Goal: Find contact information: Find contact information

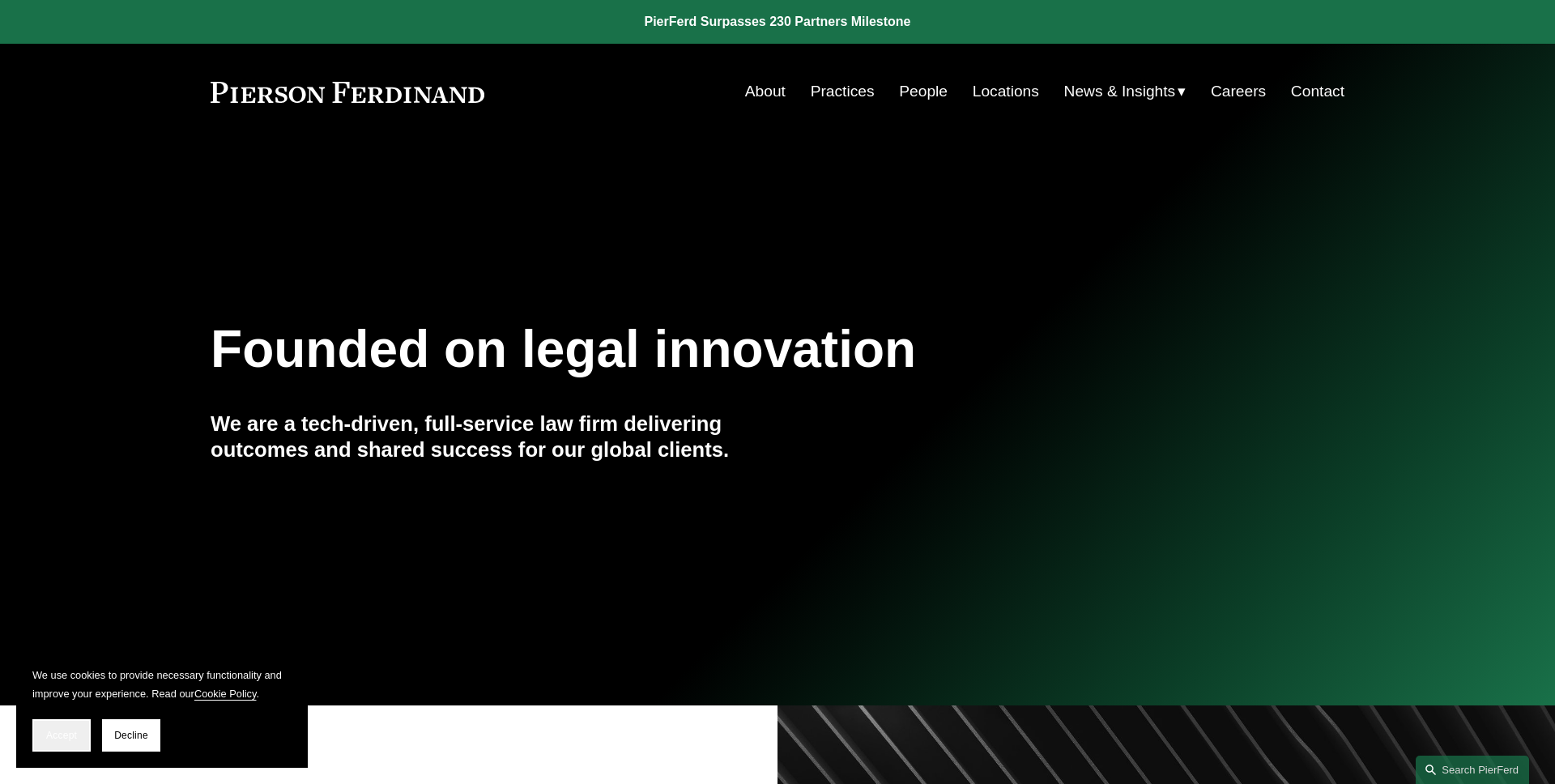
click at [62, 725] on button "Accept" at bounding box center [62, 736] width 58 height 33
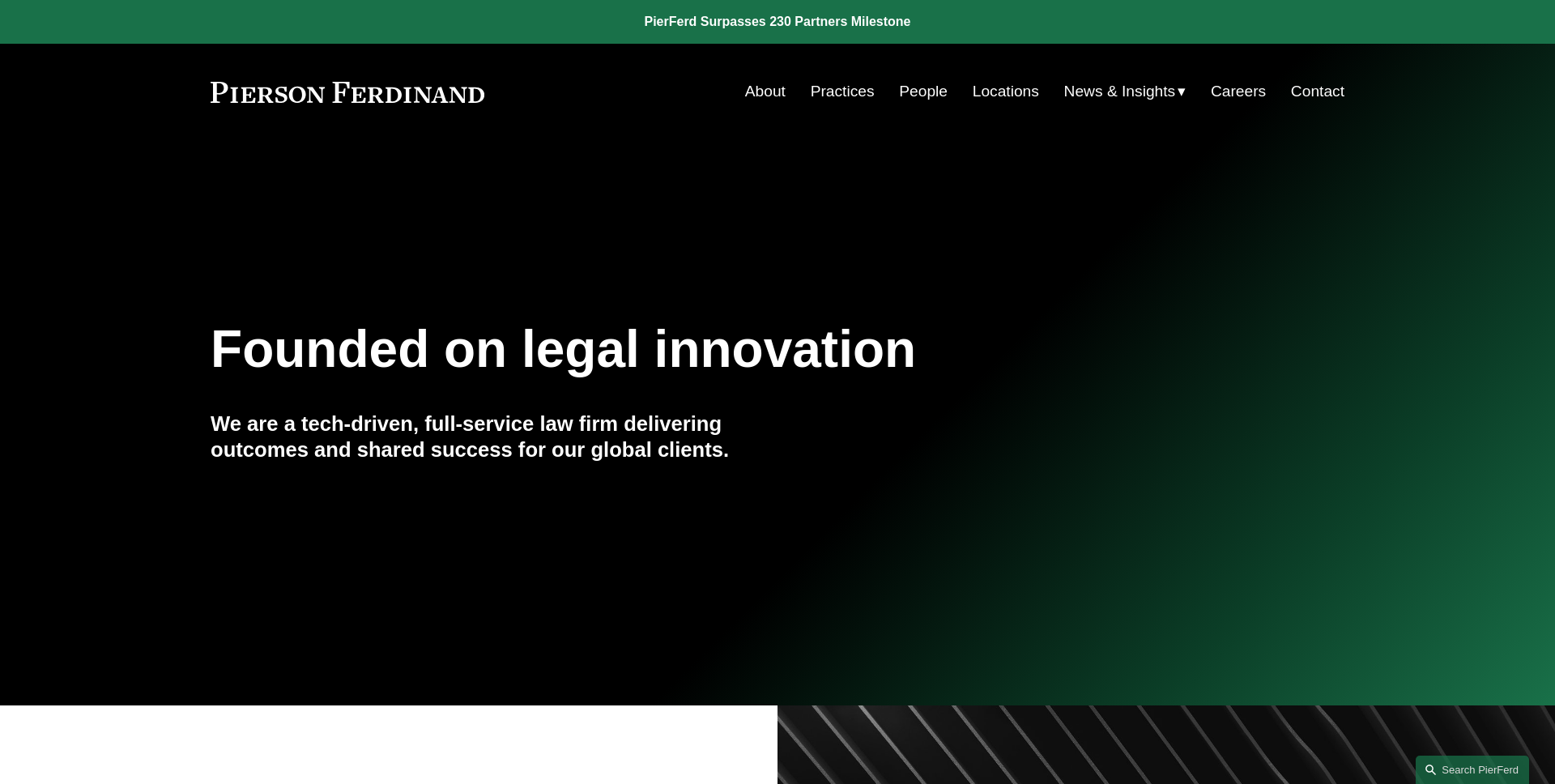
click at [928, 83] on link "People" at bounding box center [924, 92] width 48 height 31
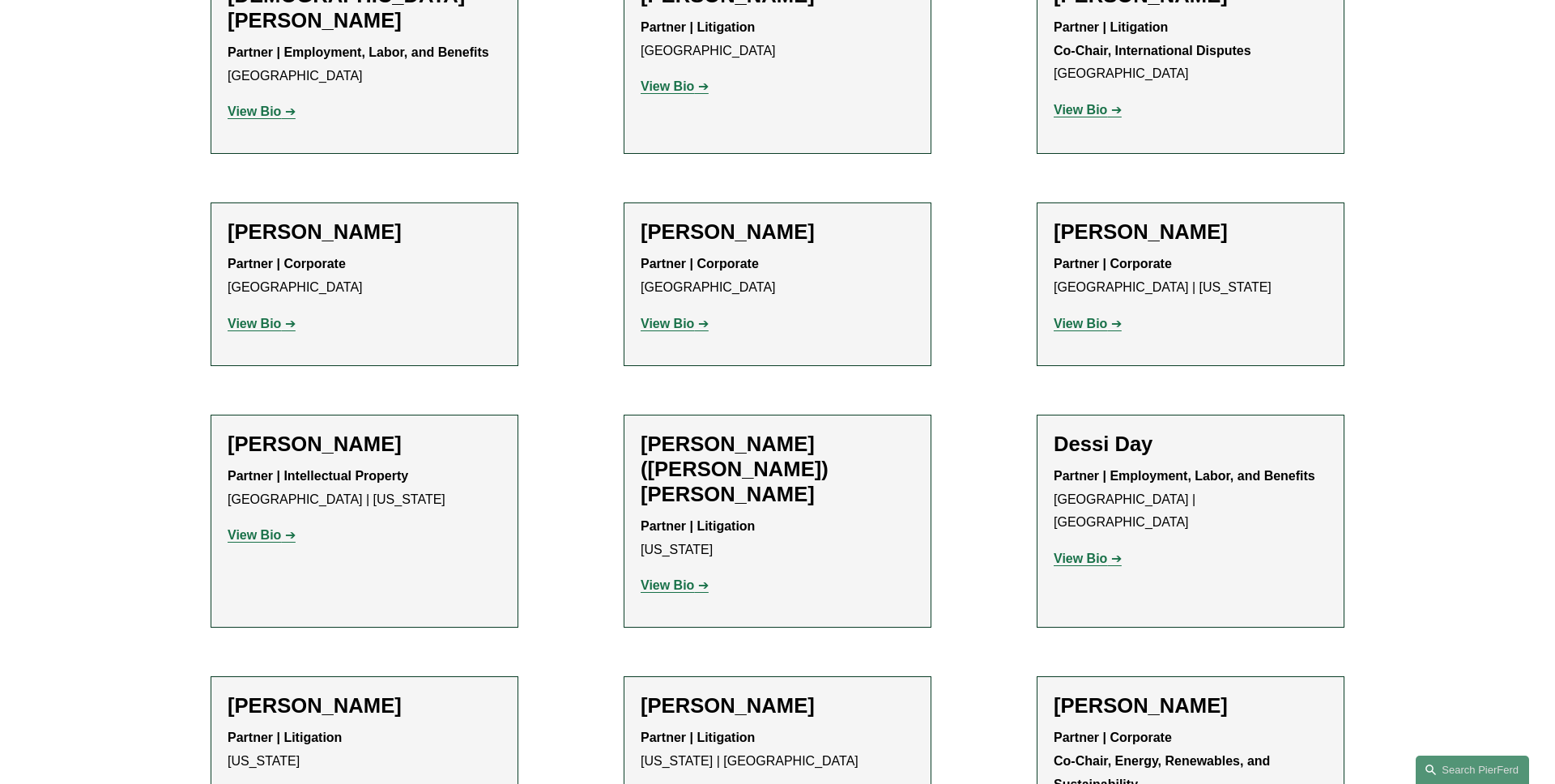
scroll to position [5151, 0]
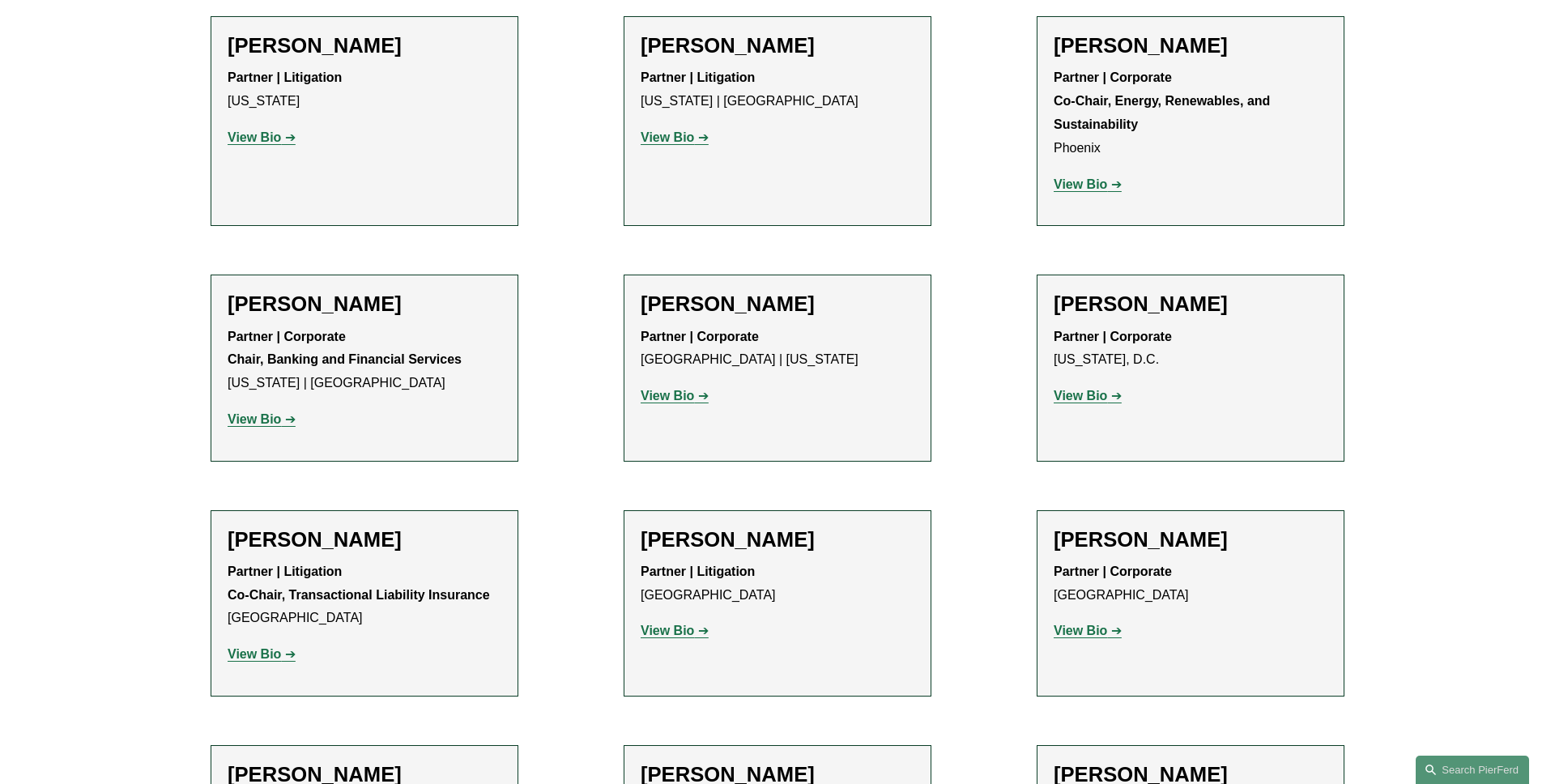
click at [1101, 624] on strong "View Bio" at bounding box center [1080, 630] width 53 height 14
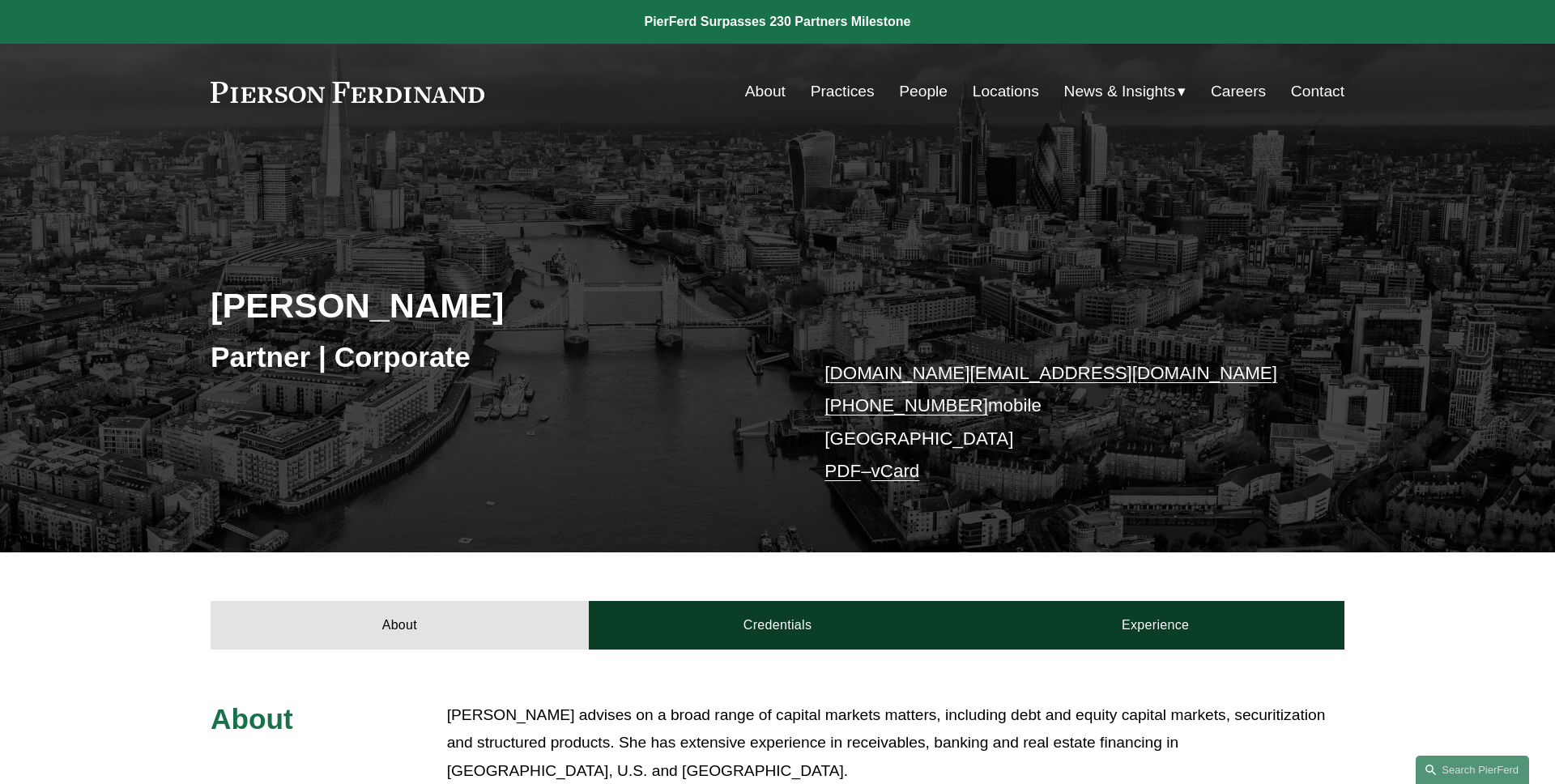
click at [844, 477] on link "PDF" at bounding box center [843, 471] width 37 height 20
